Goal: Use online tool/utility: Utilize a website feature to perform a specific function

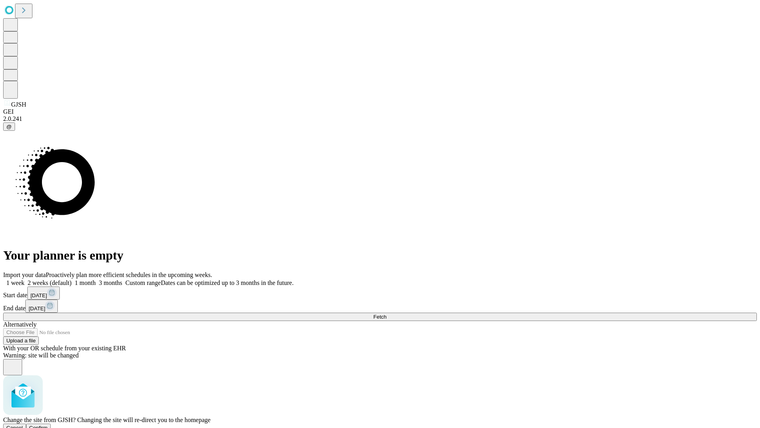
click at [48, 425] on span "Confirm" at bounding box center [38, 428] width 19 height 6
click at [72, 279] on label "2 weeks (default)" at bounding box center [48, 282] width 47 height 7
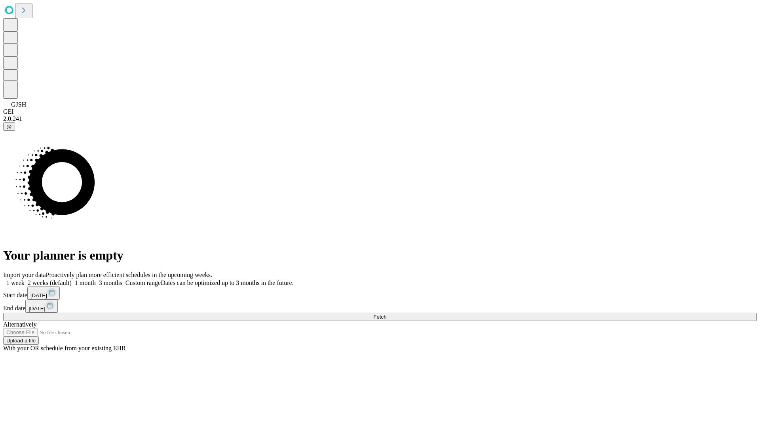
click at [387, 314] on span "Fetch" at bounding box center [379, 317] width 13 height 6
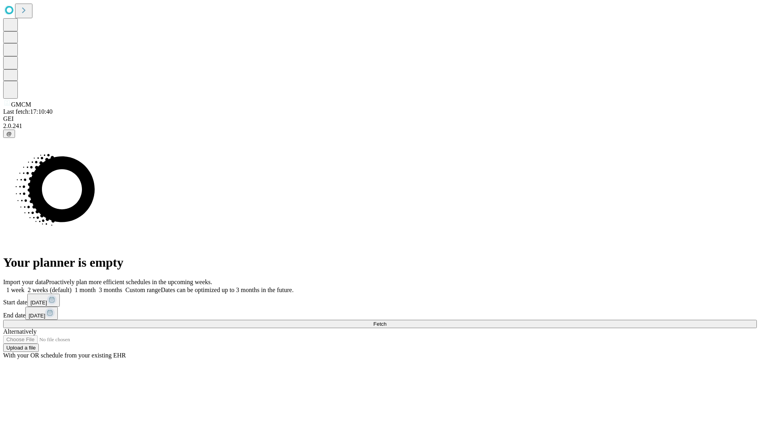
click at [72, 286] on label "2 weeks (default)" at bounding box center [48, 289] width 47 height 7
click at [387, 321] on span "Fetch" at bounding box center [379, 324] width 13 height 6
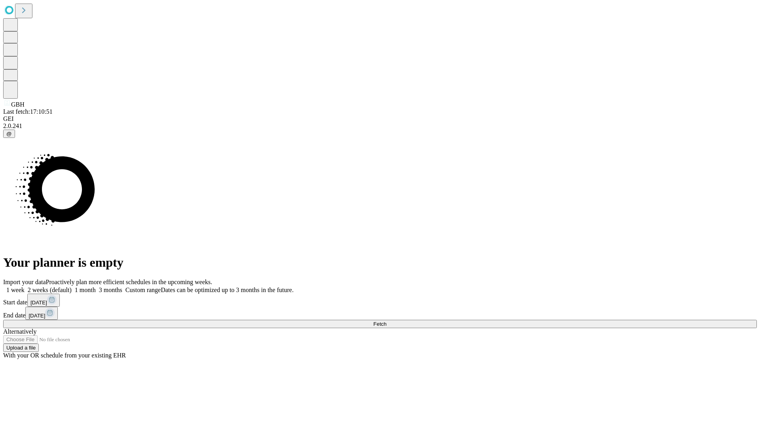
click at [72, 286] on label "2 weeks (default)" at bounding box center [48, 289] width 47 height 7
click at [387, 321] on span "Fetch" at bounding box center [379, 324] width 13 height 6
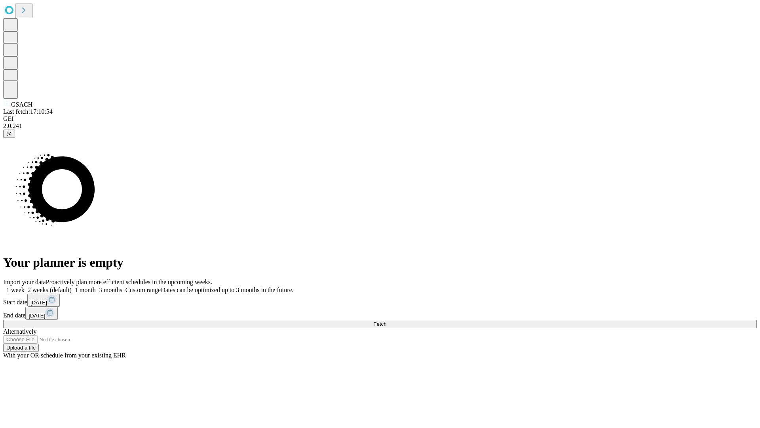
click at [72, 286] on label "2 weeks (default)" at bounding box center [48, 289] width 47 height 7
click at [387, 321] on span "Fetch" at bounding box center [379, 324] width 13 height 6
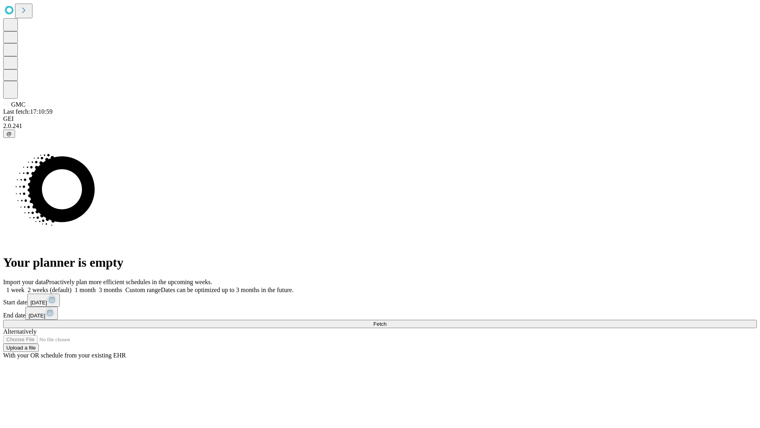
click at [387, 321] on span "Fetch" at bounding box center [379, 324] width 13 height 6
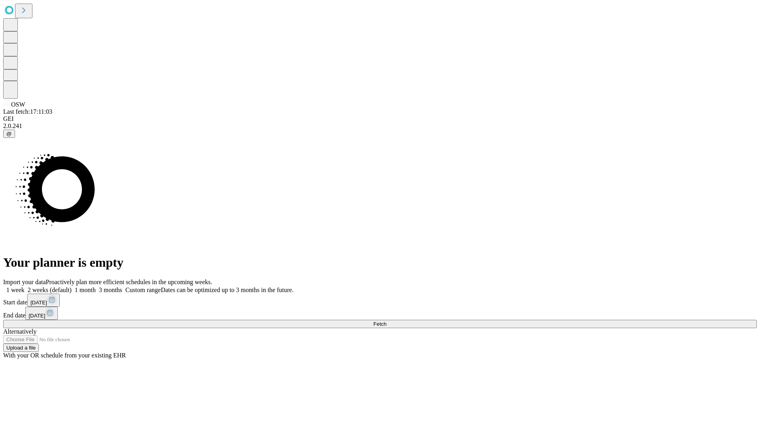
click at [72, 286] on label "2 weeks (default)" at bounding box center [48, 289] width 47 height 7
click at [387, 321] on span "Fetch" at bounding box center [379, 324] width 13 height 6
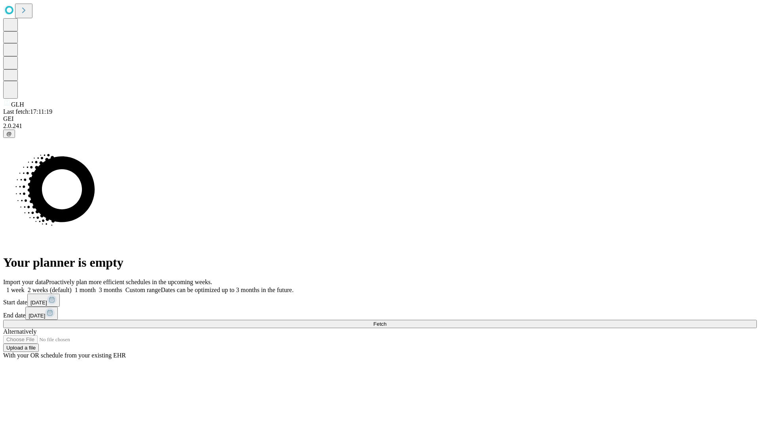
click at [72, 286] on label "2 weeks (default)" at bounding box center [48, 289] width 47 height 7
click at [387, 321] on span "Fetch" at bounding box center [379, 324] width 13 height 6
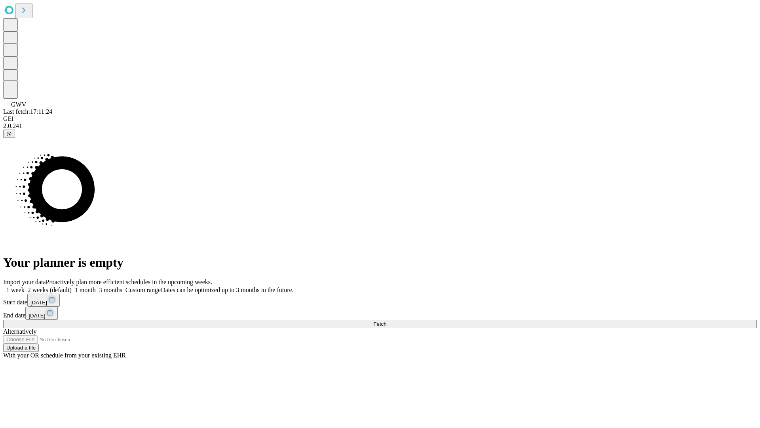
click at [72, 286] on label "2 weeks (default)" at bounding box center [48, 289] width 47 height 7
click at [387, 321] on span "Fetch" at bounding box center [379, 324] width 13 height 6
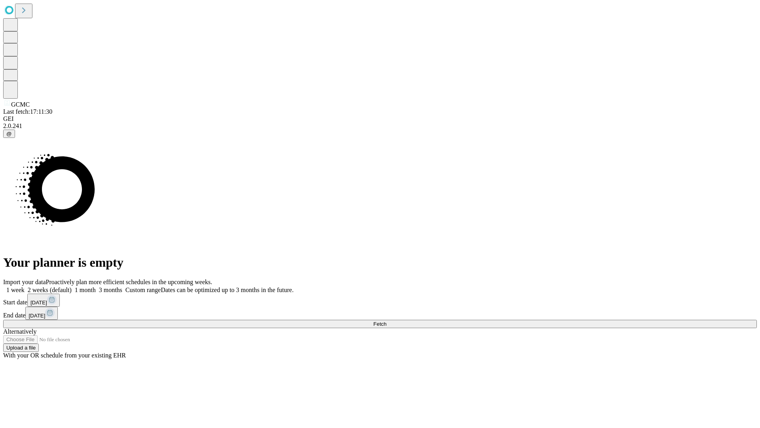
click at [72, 286] on label "2 weeks (default)" at bounding box center [48, 289] width 47 height 7
click at [387, 321] on span "Fetch" at bounding box center [379, 324] width 13 height 6
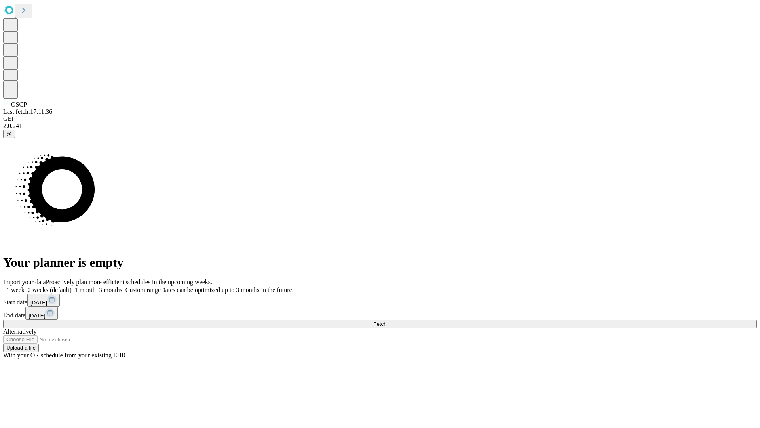
click at [72, 286] on label "2 weeks (default)" at bounding box center [48, 289] width 47 height 7
click at [387, 321] on span "Fetch" at bounding box center [379, 324] width 13 height 6
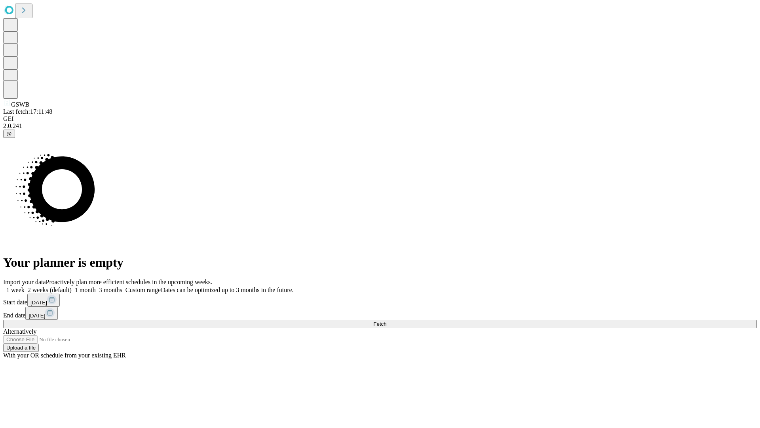
click at [72, 286] on label "2 weeks (default)" at bounding box center [48, 289] width 47 height 7
click at [387, 321] on span "Fetch" at bounding box center [379, 324] width 13 height 6
